Goal: Task Accomplishment & Management: Complete application form

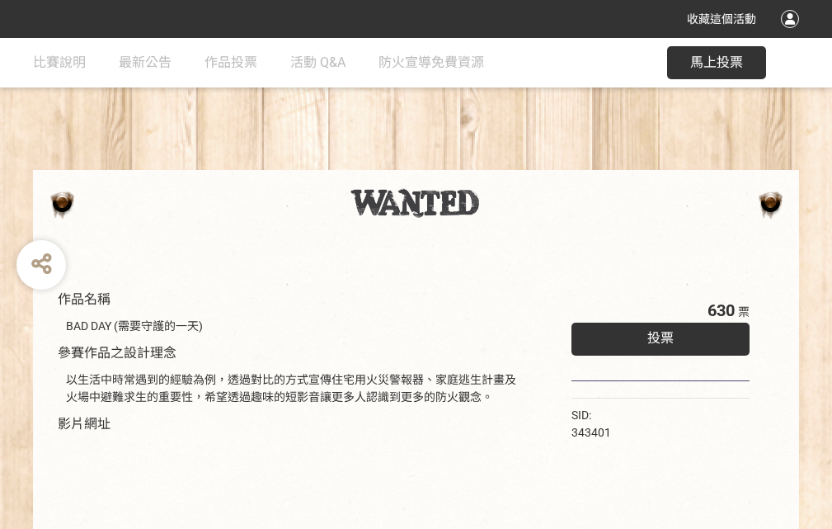
click at [792, 35] on div "收藏這個活動" at bounding box center [416, 19] width 832 height 38
click at [515, 162] on div "作品名稱 BAD DAY (需要守護的一天) 參賽作品之設計理念 以生活中時常遇到的經驗為例，透過對比的方式宣傳住宅用火災警報器、家庭逃生計畫及火場中避難求生…" at bounding box center [416, 384] width 832 height 693
click at [656, 334] on span "投票" at bounding box center [660, 338] width 26 height 16
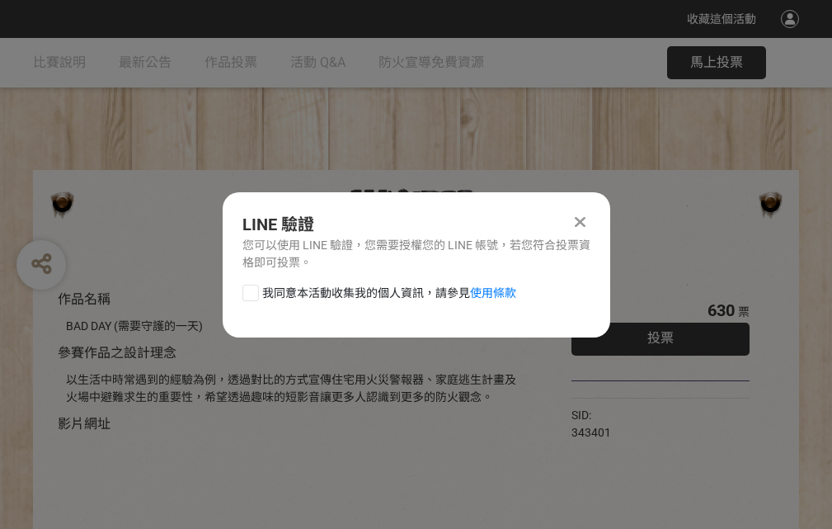
click at [249, 289] on div at bounding box center [250, 292] width 16 height 16
checkbox input "true"
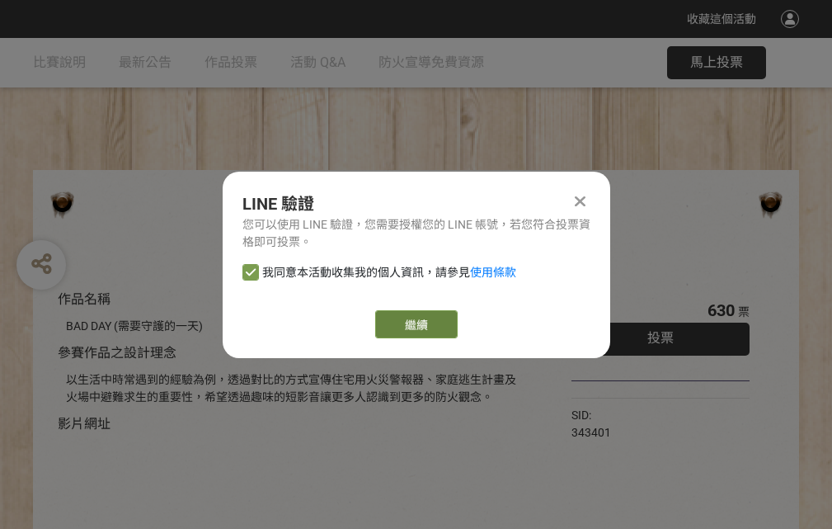
click at [415, 324] on link "繼續" at bounding box center [416, 324] width 82 height 28
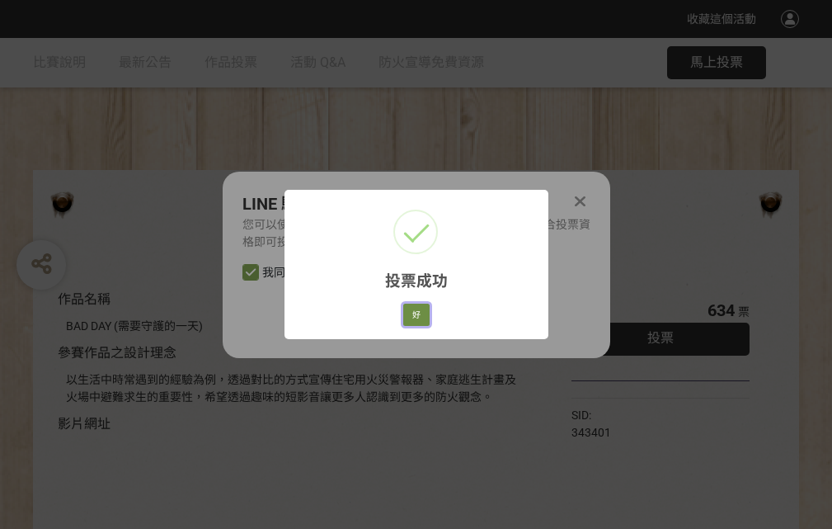
click at [411, 312] on button "好" at bounding box center [416, 314] width 26 height 23
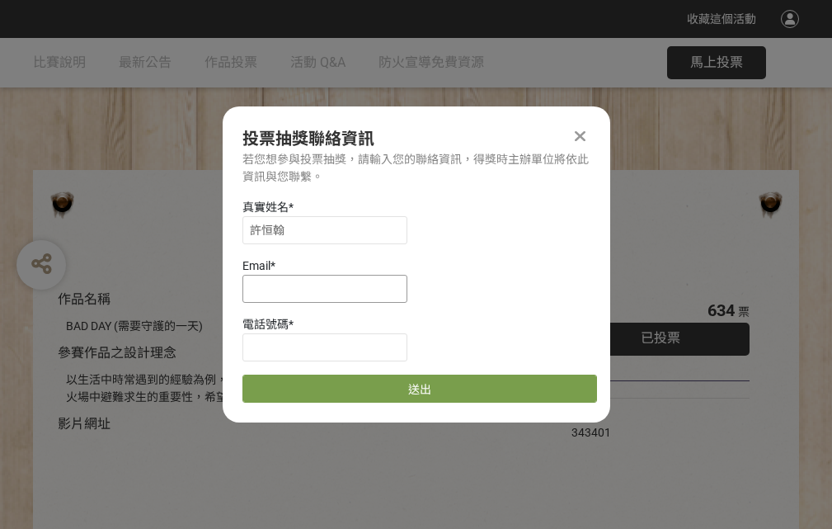
click at [330, 288] on input at bounding box center [324, 289] width 165 height 28
type input "[EMAIL_ADDRESS][DOMAIN_NAME]"
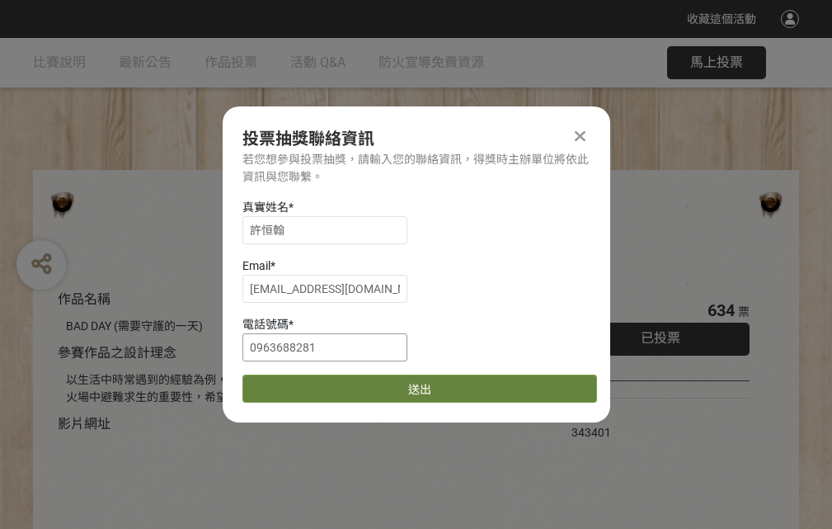
type input "0963688281"
click at [289, 383] on button "送出" at bounding box center [419, 388] width 355 height 28
